Goal: Transaction & Acquisition: Obtain resource

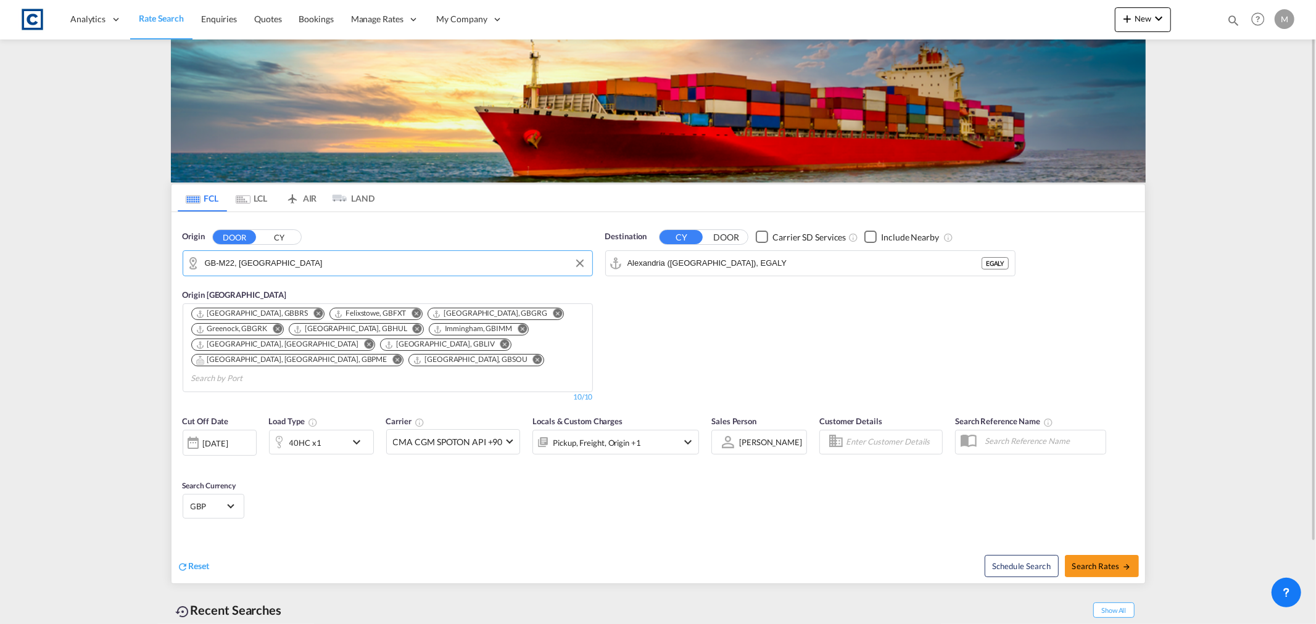
click at [392, 272] on input "GB-M22, Manchester" at bounding box center [395, 263] width 381 height 19
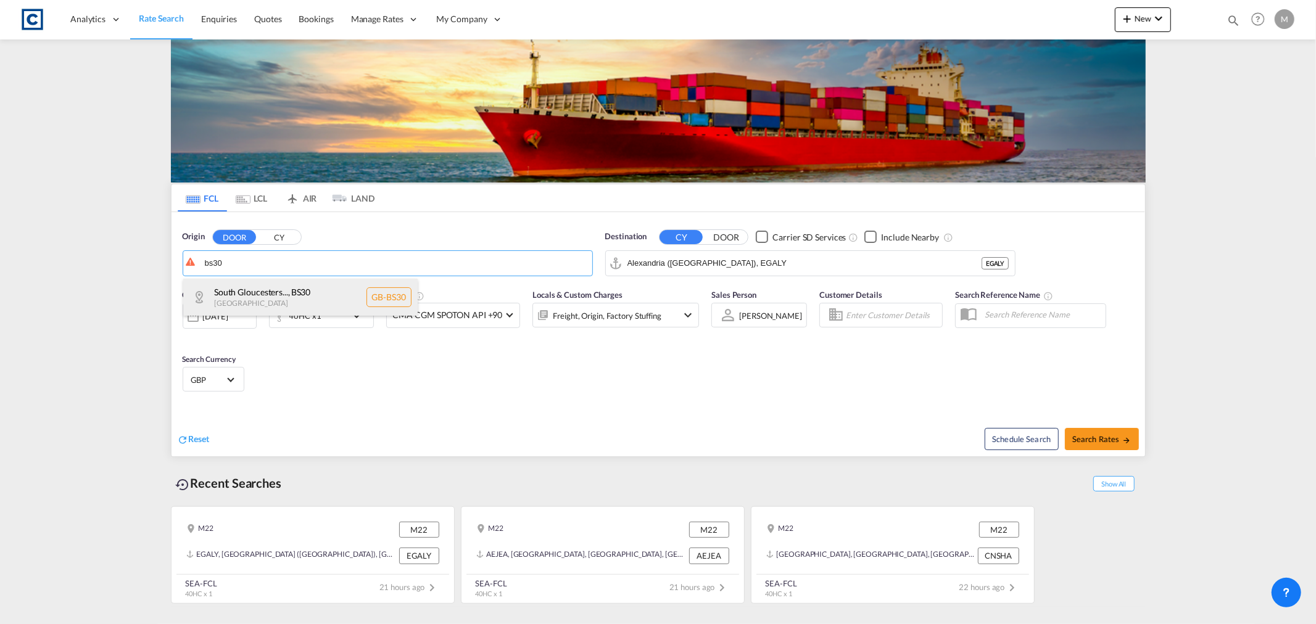
click at [303, 299] on div "South Gloucesters... , BS30 United Kingdom GB-BS30" at bounding box center [300, 297] width 234 height 37
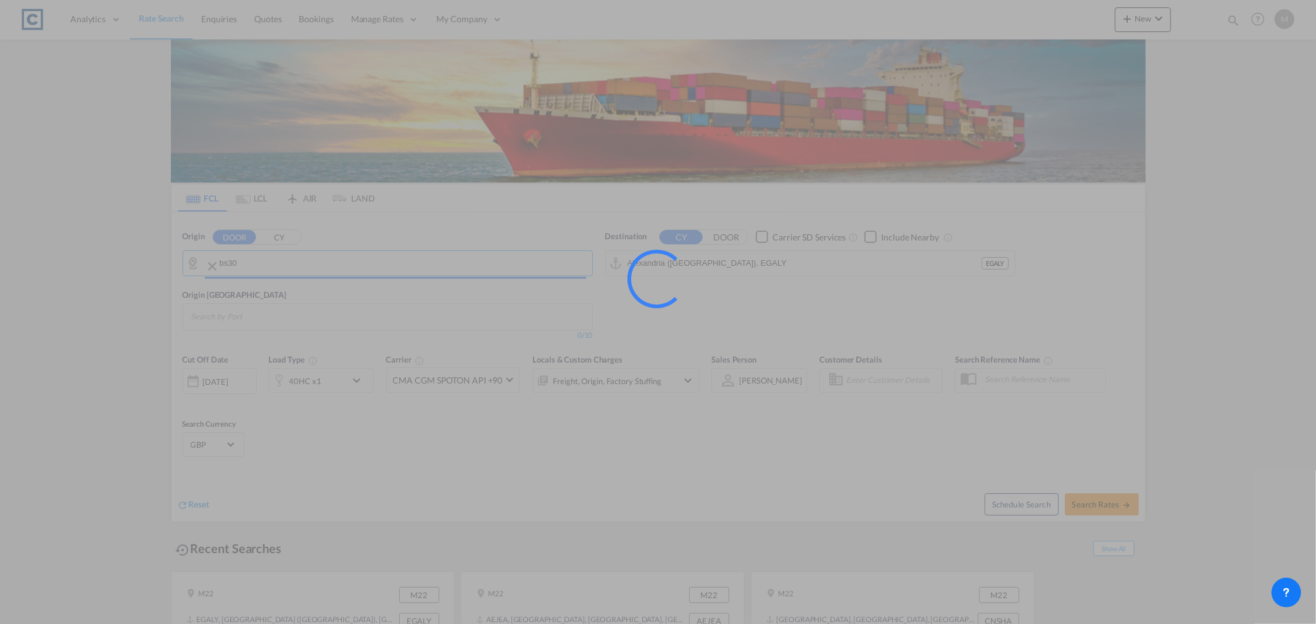
type input "GB-BS30, South Gloucestershire"
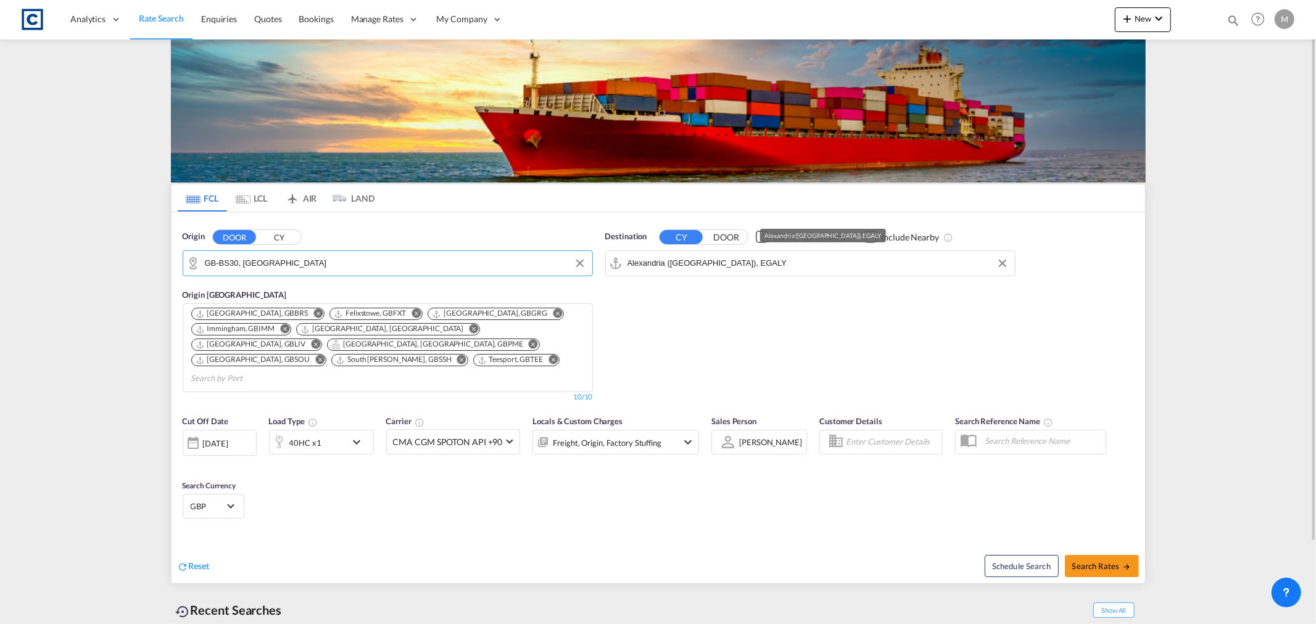
click at [808, 267] on input "Alexandria (El Iskandariya), EGALY" at bounding box center [817, 263] width 381 height 19
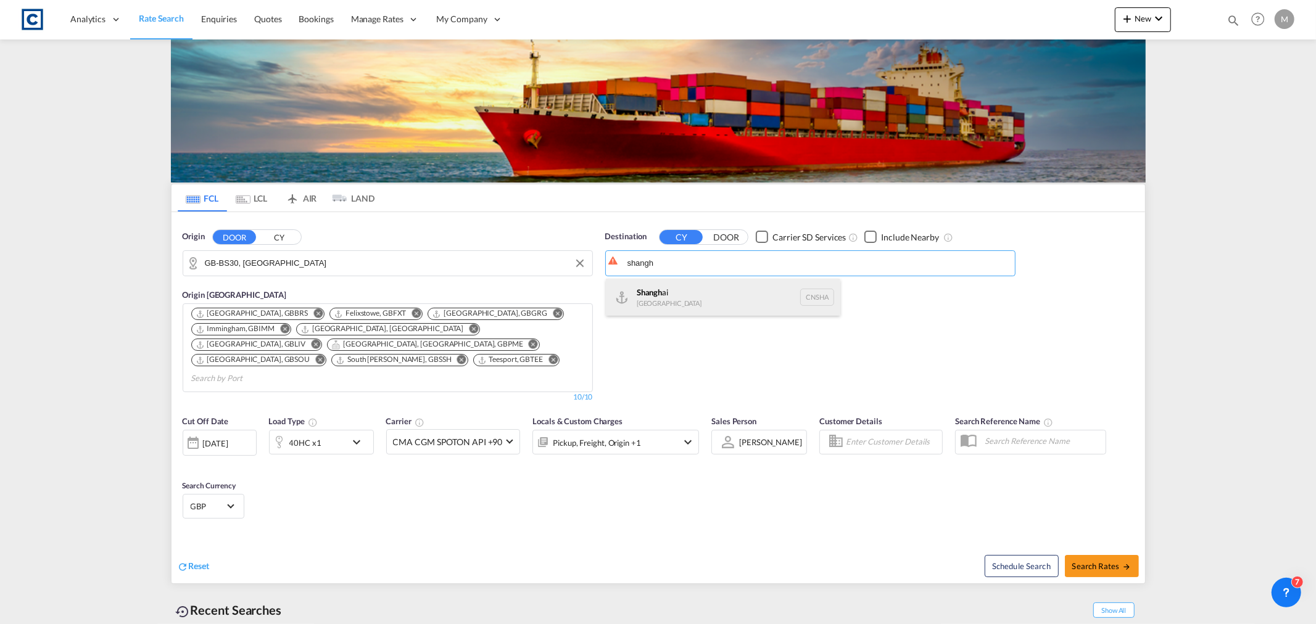
click at [714, 304] on div "Shangh ai China CNSHA" at bounding box center [723, 297] width 234 height 37
type input "Shanghai, CNSHA"
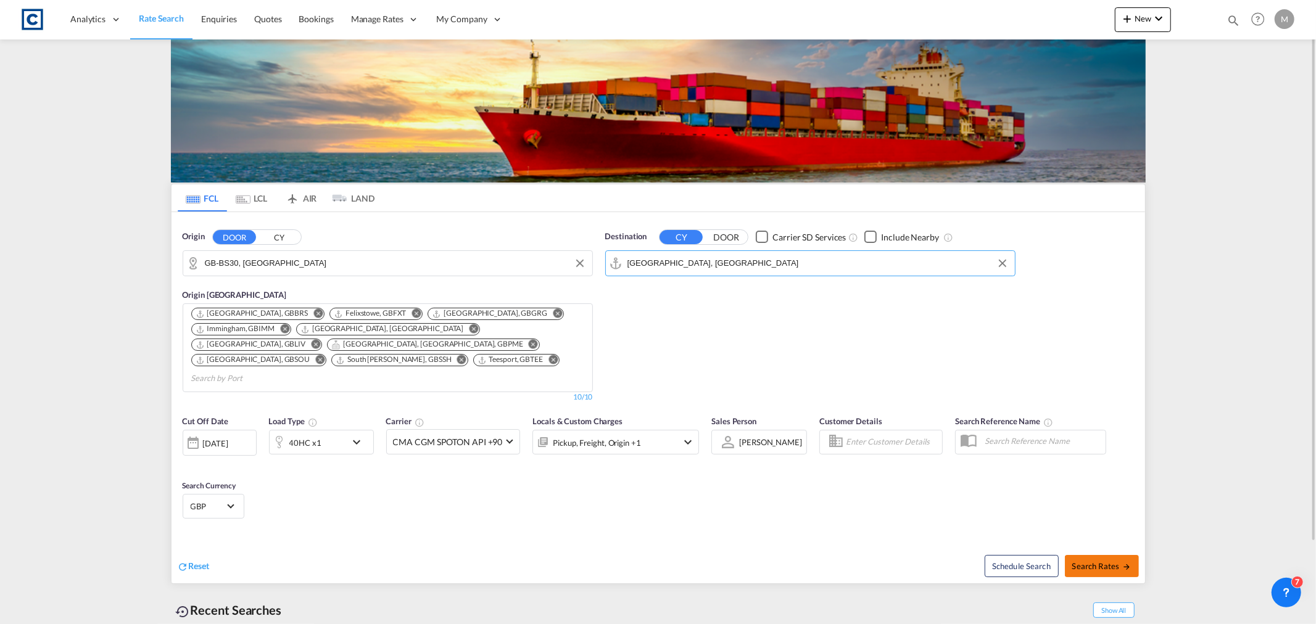
click at [1109, 561] on span "Search Rates" at bounding box center [1101, 566] width 59 height 10
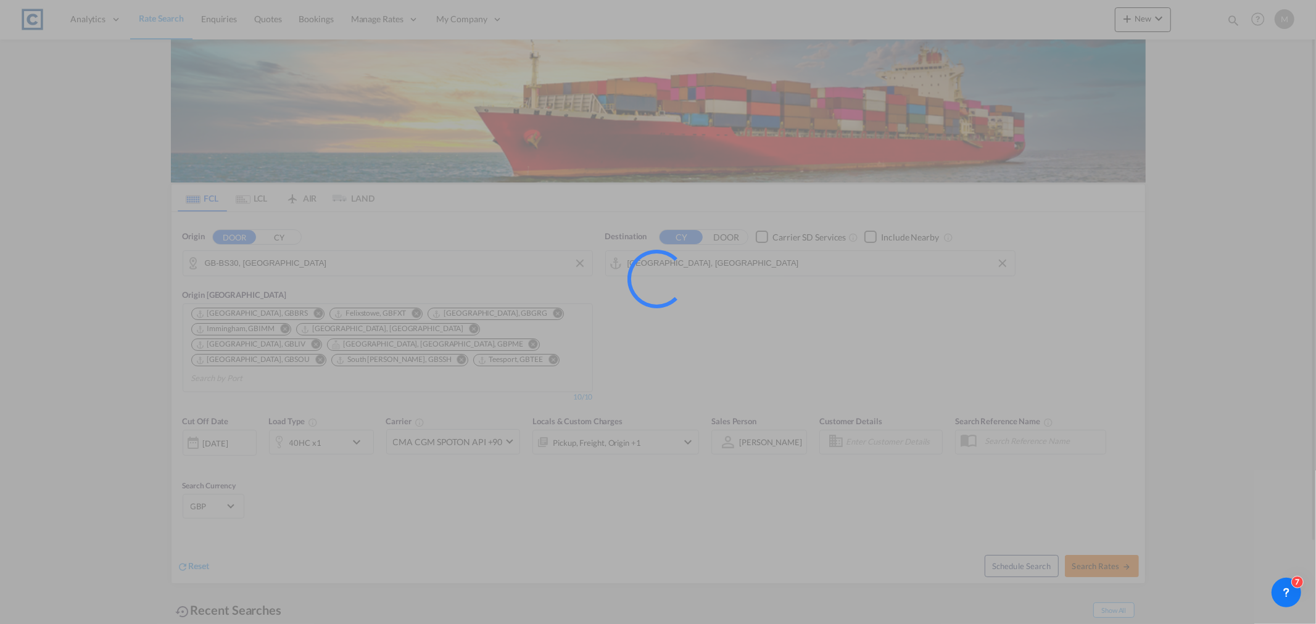
type input "BS30 to CNSHA / 4 Sep 2025"
